Goal: Find specific page/section: Find specific page/section

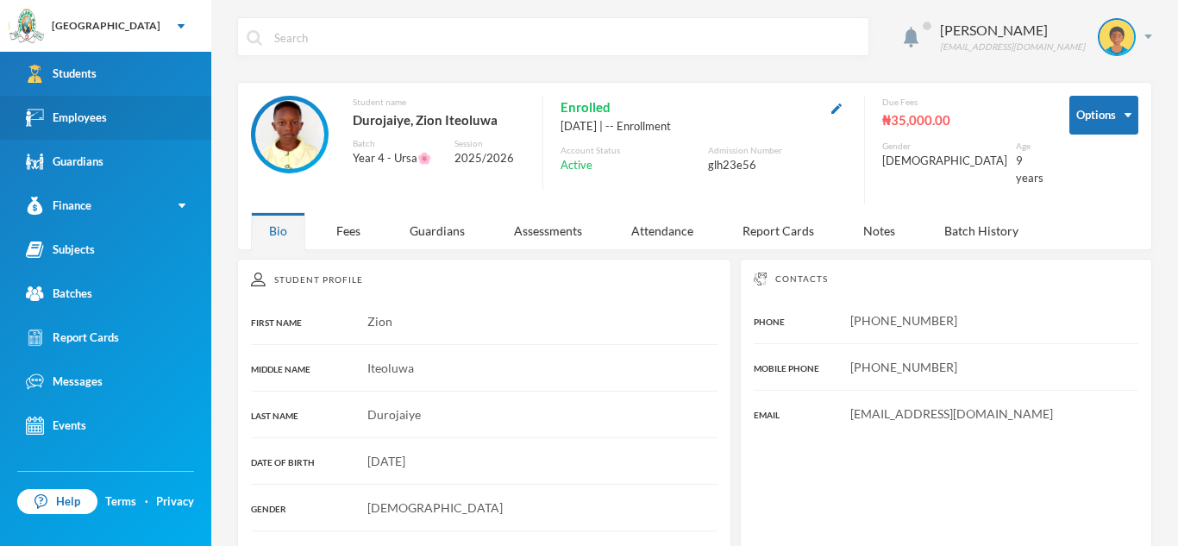
click at [143, 111] on link "Employees" at bounding box center [105, 118] width 211 height 44
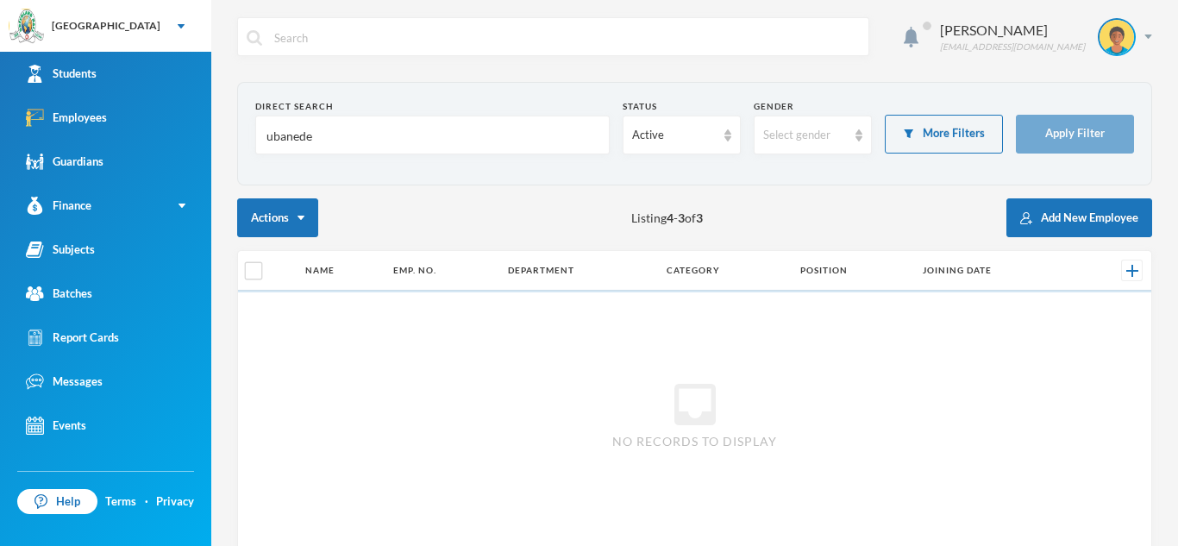
click at [315, 139] on input "ubanede" at bounding box center [432, 135] width 335 height 39
type input "u"
type input "folorunsho"
click at [1045, 117] on button "Apply Filter" at bounding box center [1075, 134] width 118 height 39
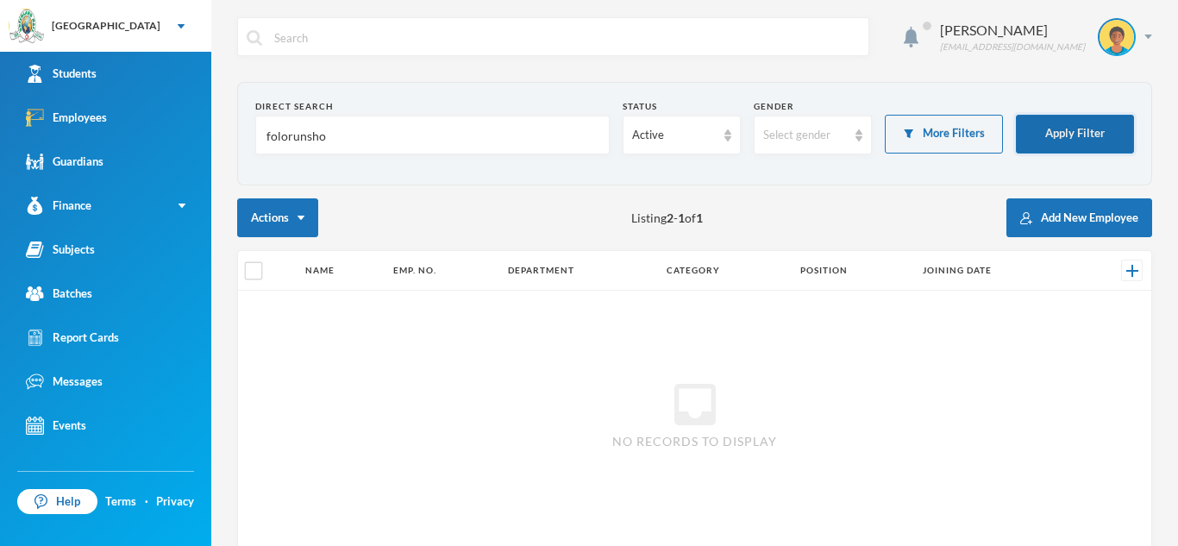
click at [1042, 137] on button "Apply Filter" at bounding box center [1075, 134] width 118 height 39
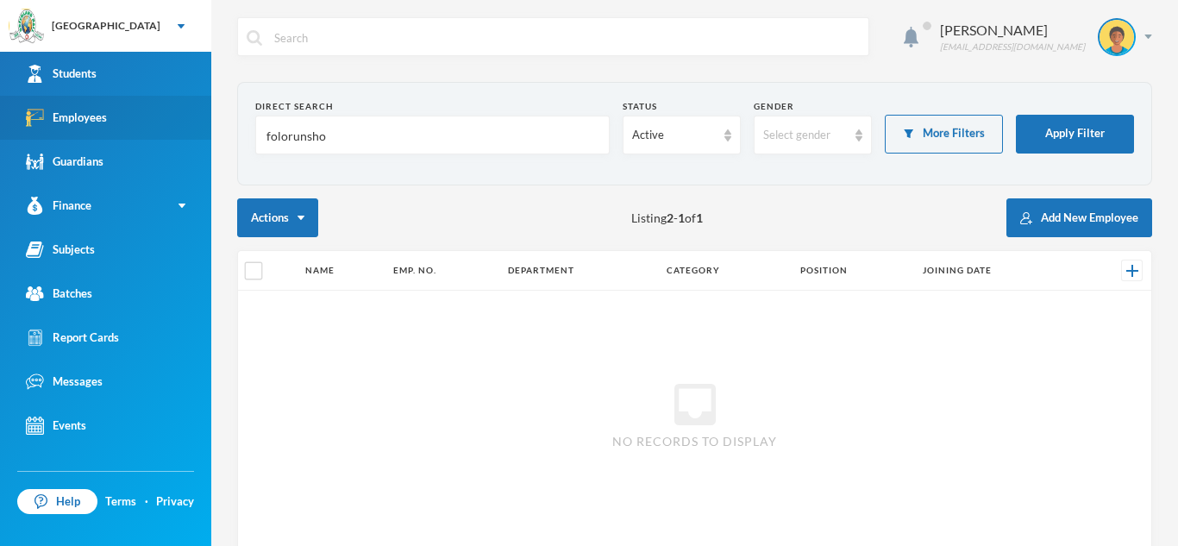
click at [138, 116] on link "Employees" at bounding box center [105, 118] width 211 height 44
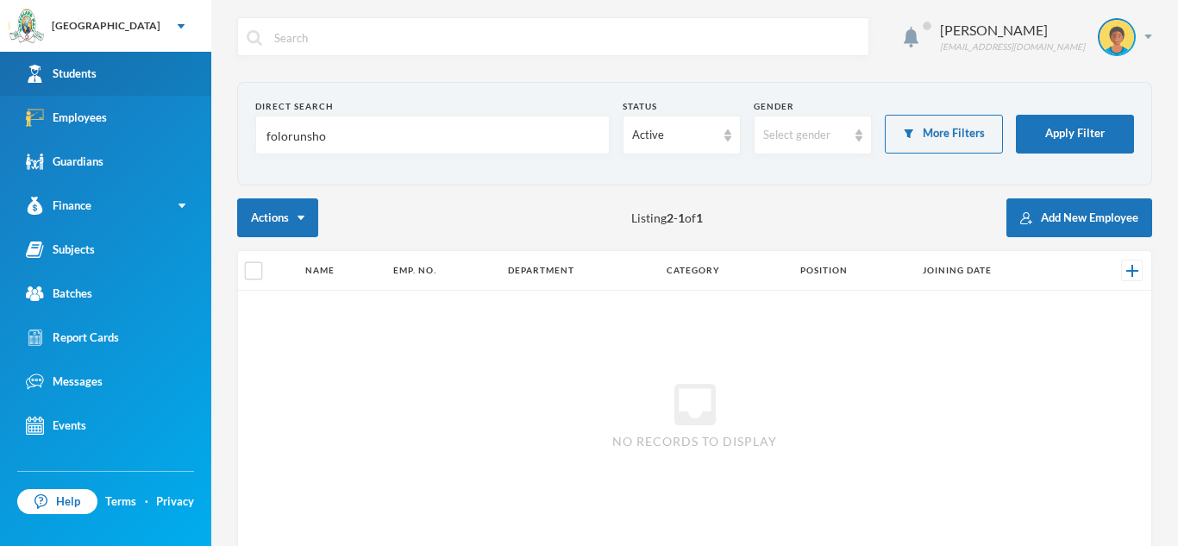
click at [121, 59] on link "Students" at bounding box center [105, 74] width 211 height 44
